Goal: Check status: Check status

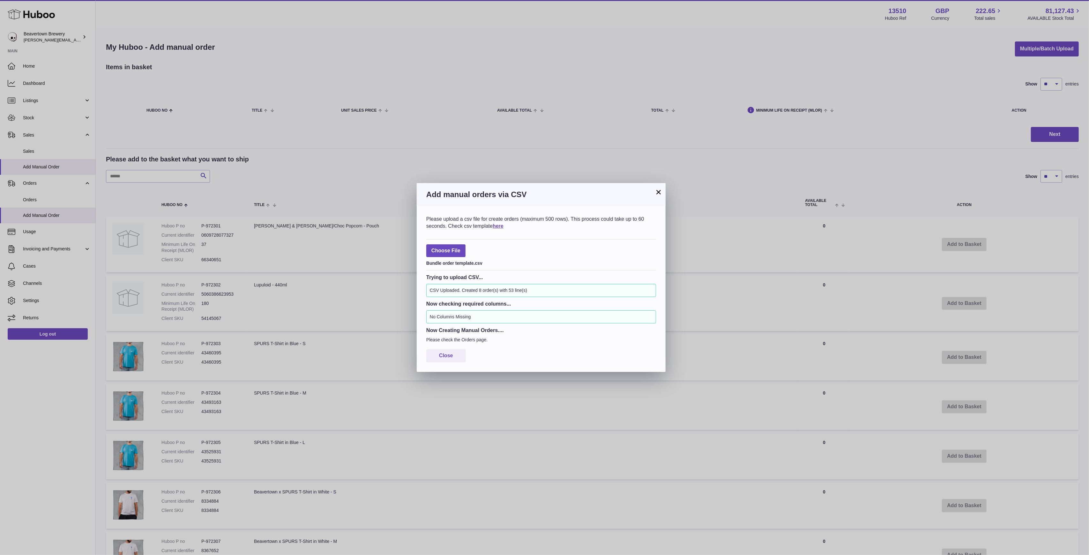
click at [656, 199] on h3 "Add manual orders via CSV" at bounding box center [541, 195] width 230 height 10
click at [455, 356] on button "Close" at bounding box center [446, 355] width 40 height 13
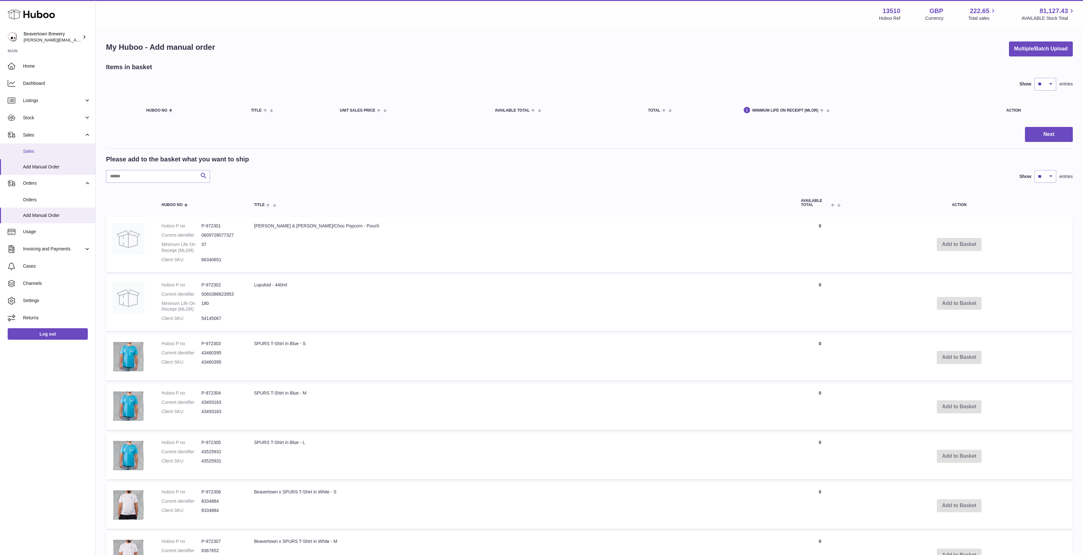
click at [44, 150] on span "Sales" at bounding box center [57, 151] width 68 height 6
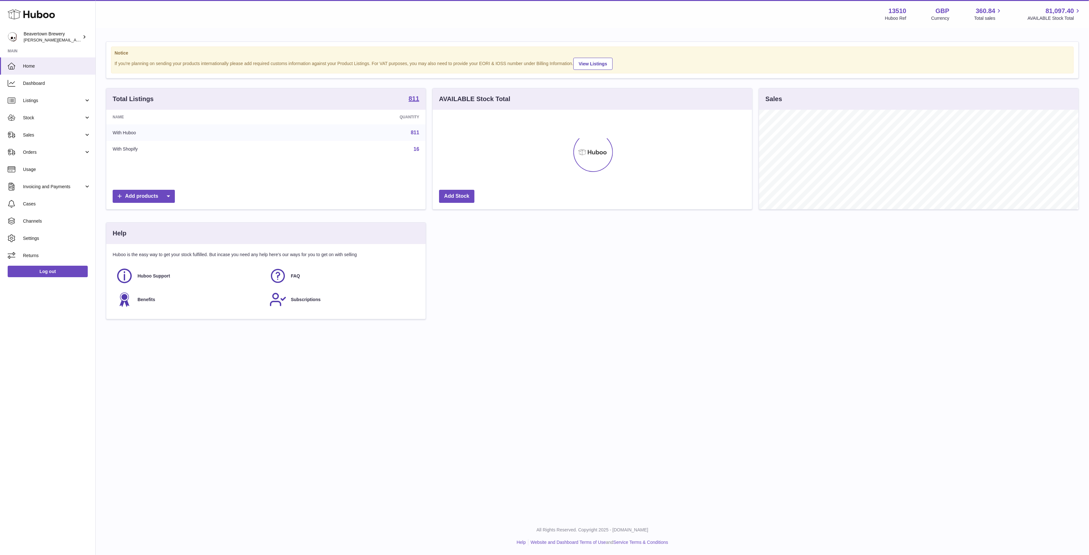
scroll to position [100, 319]
click at [55, 131] on link "Sales" at bounding box center [47, 134] width 95 height 17
click at [38, 150] on span "Sales" at bounding box center [57, 151] width 68 height 6
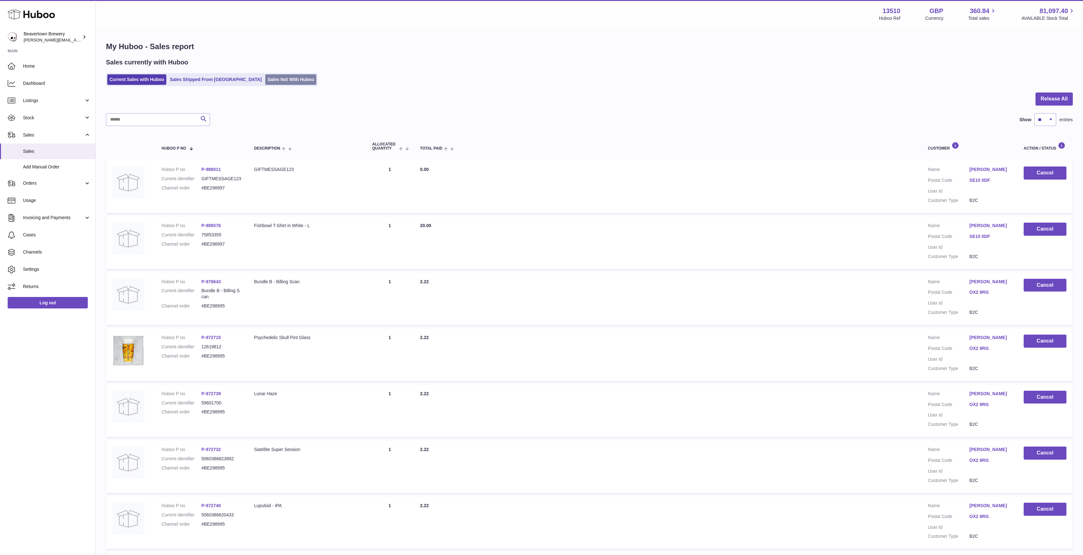
click at [265, 79] on link "Sales Not With Huboo" at bounding box center [290, 79] width 51 height 11
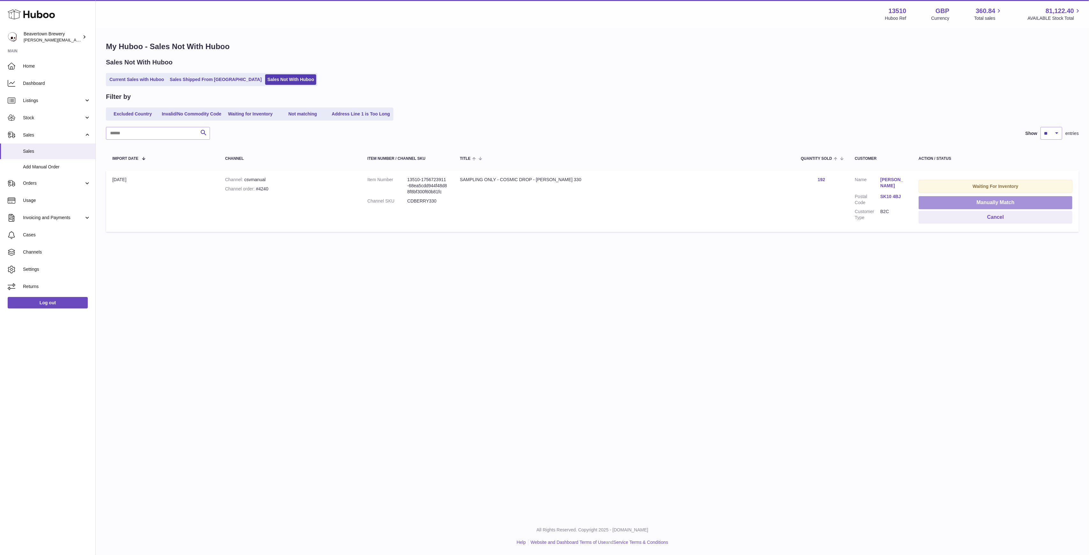
click at [927, 198] on button "Manually Match" at bounding box center [996, 202] width 154 height 13
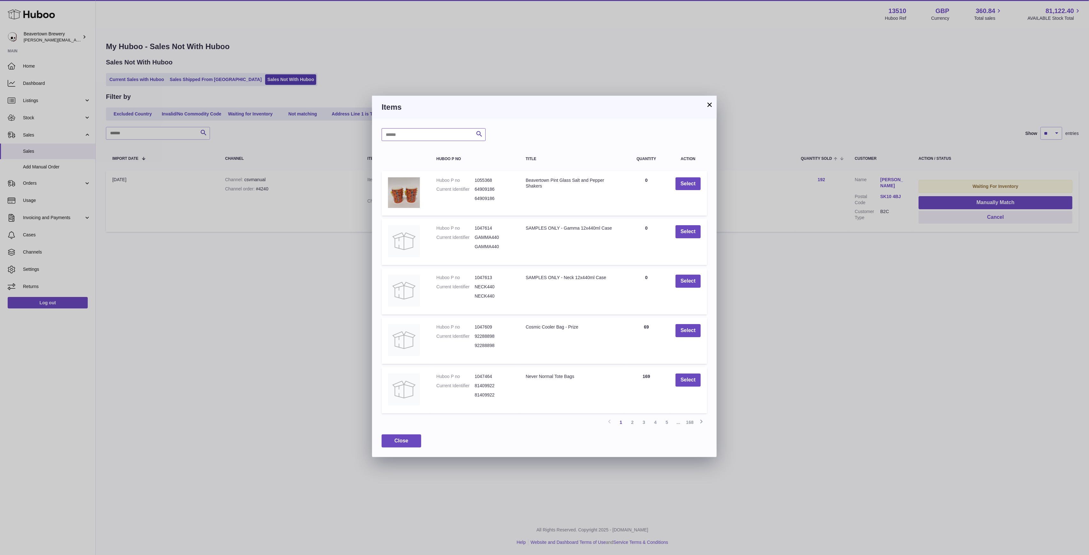
click at [411, 132] on input "text" at bounding box center [434, 134] width 104 height 13
type input "**********"
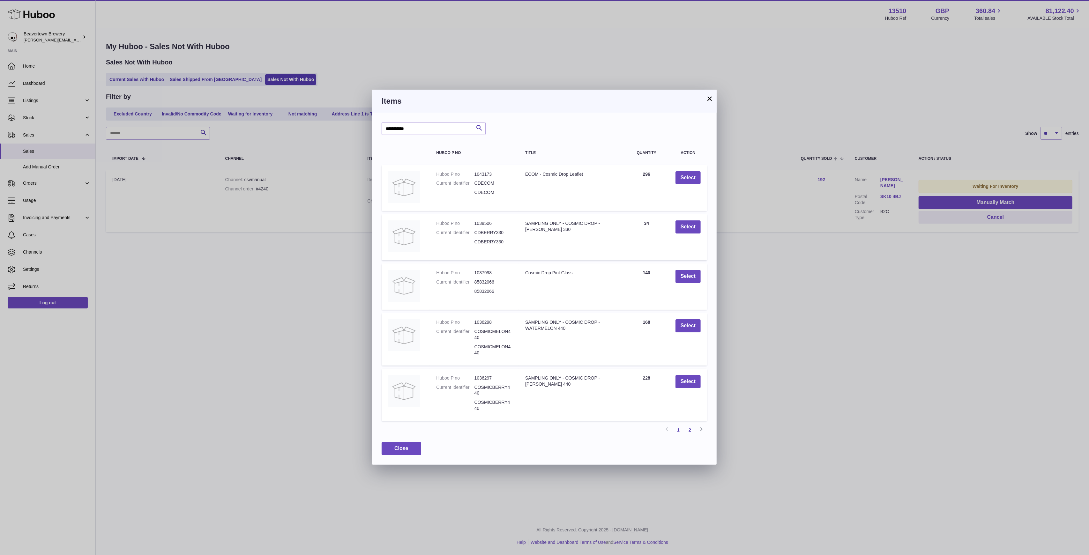
click at [688, 428] on link "2" at bounding box center [689, 429] width 11 height 11
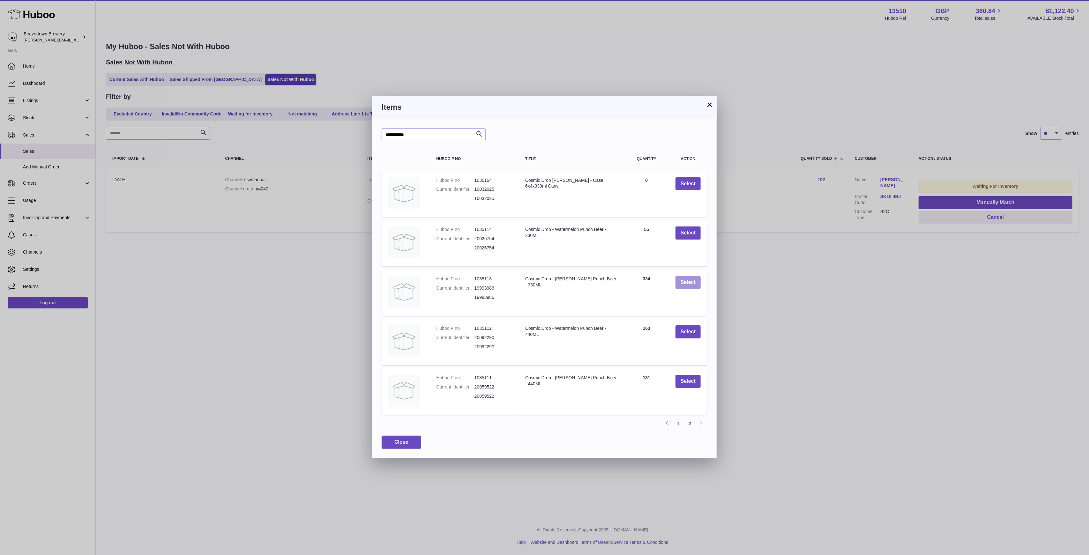
click at [679, 281] on button "Select" at bounding box center [687, 282] width 25 height 13
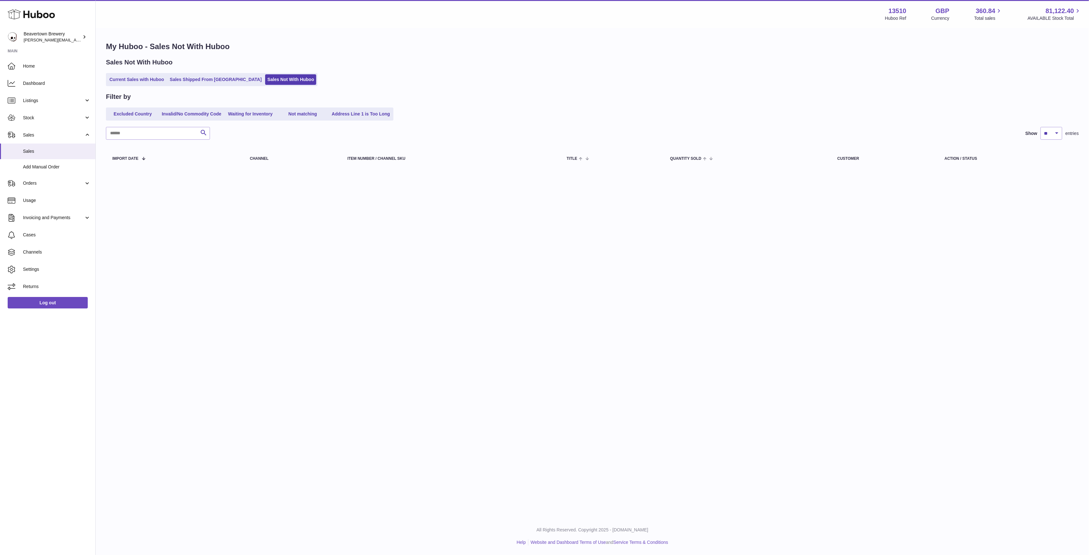
click at [222, 90] on div "My Huboo - Sales Not With Huboo Sales Not With Huboo Current Sales with Huboo S…" at bounding box center [592, 106] width 993 height 154
click at [212, 82] on link "Sales Shipped From [GEOGRAPHIC_DATA]" at bounding box center [216, 79] width 96 height 11
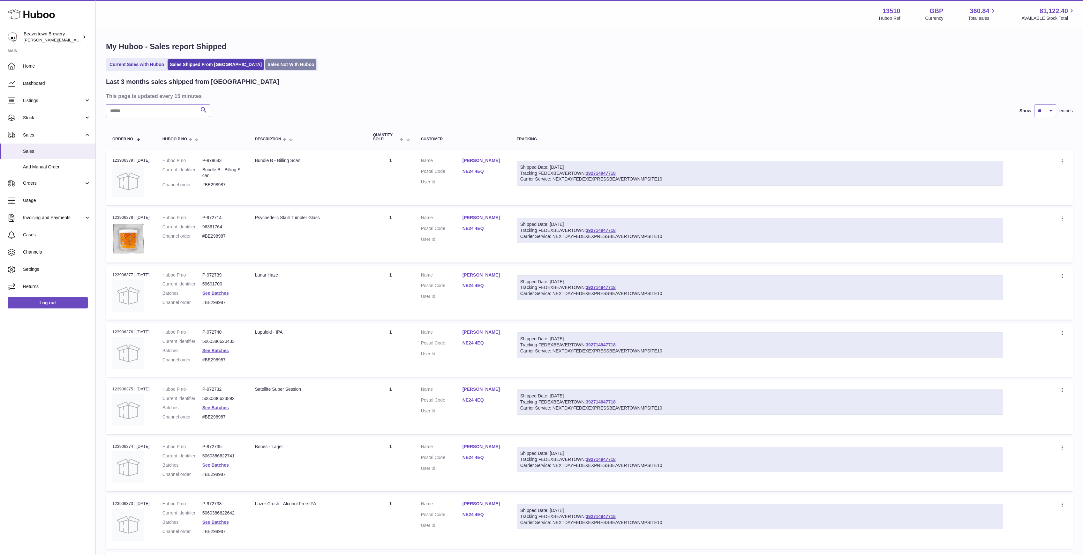
click at [265, 65] on link "Sales Not With Huboo" at bounding box center [290, 64] width 51 height 11
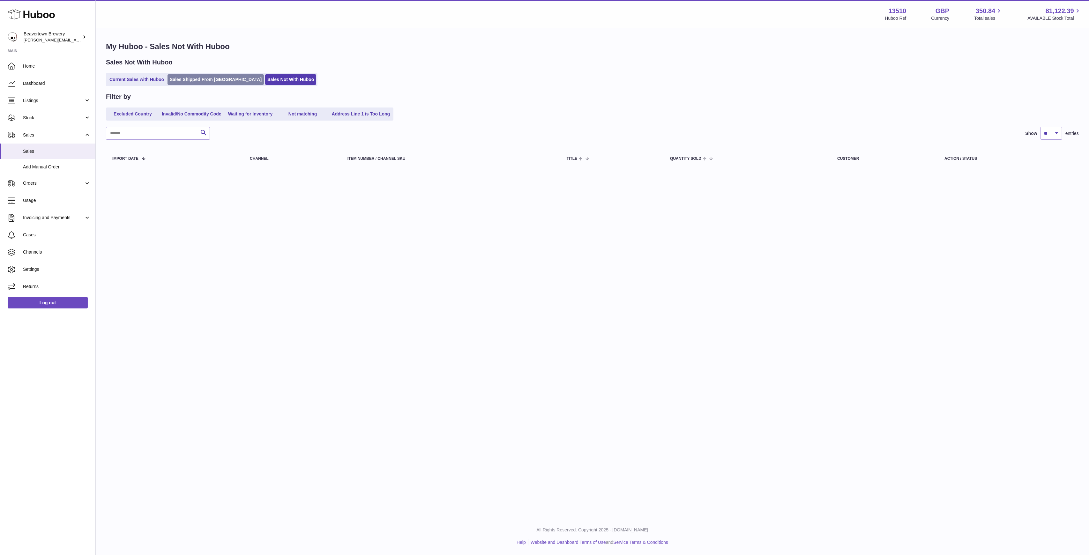
click at [197, 75] on link "Sales Shipped From [GEOGRAPHIC_DATA]" at bounding box center [216, 79] width 96 height 11
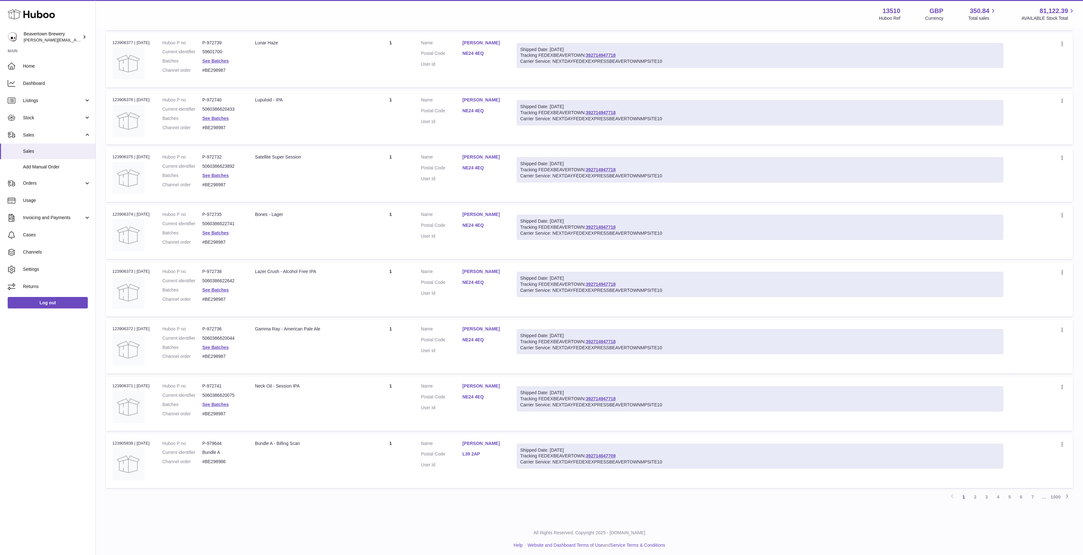
scroll to position [233, 0]
click at [974, 490] on link "2" at bounding box center [974, 495] width 11 height 11
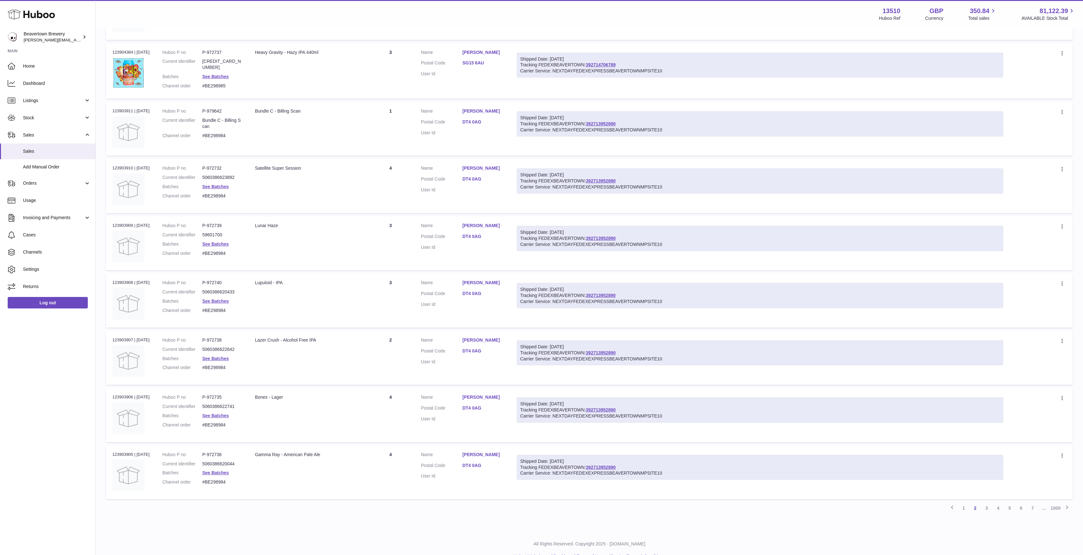
scroll to position [233, 0]
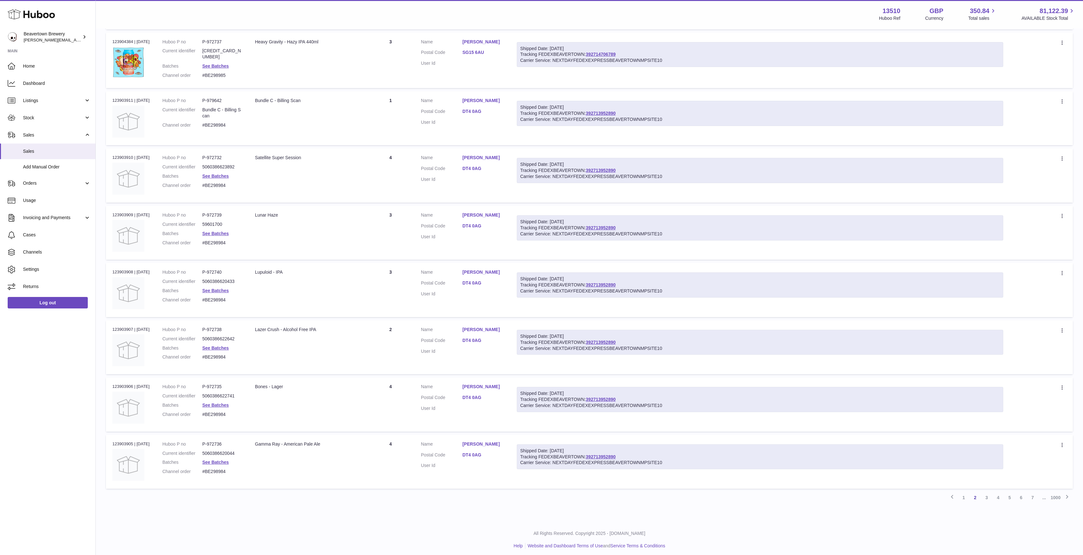
click at [989, 493] on link "3" at bounding box center [985, 497] width 11 height 11
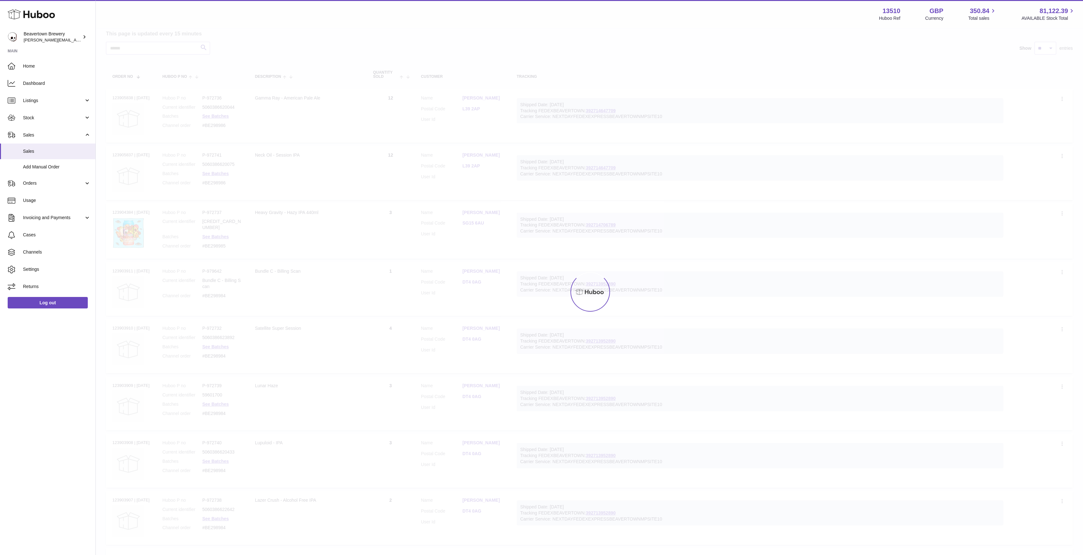
scroll to position [28, 0]
